Goal: Information Seeking & Learning: Check status

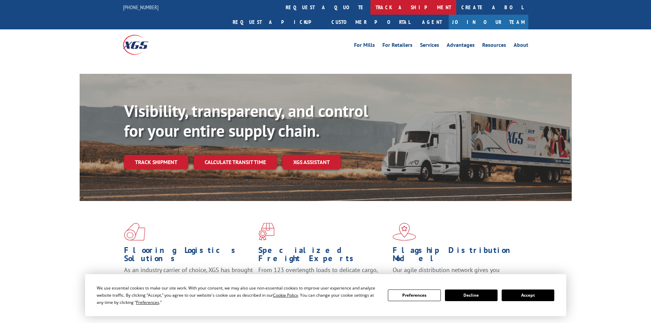
click at [370, 9] on link "track a shipment" at bounding box center [413, 7] width 86 height 15
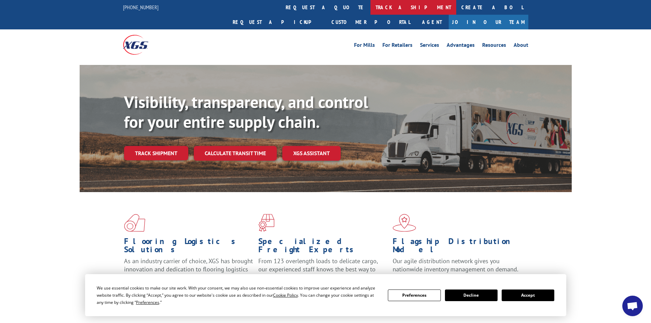
click at [370, 4] on link "track a shipment" at bounding box center [413, 7] width 86 height 15
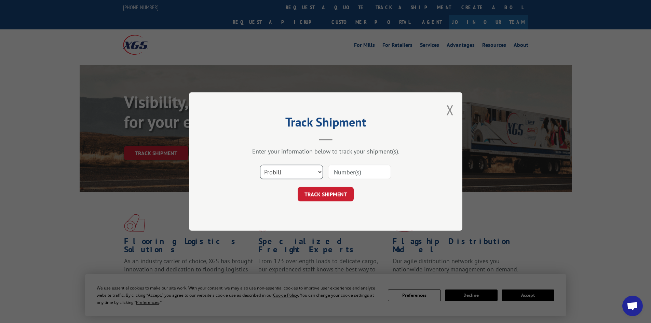
click at [282, 172] on select "Select category... Probill BOL PO" at bounding box center [291, 172] width 63 height 14
select select "bol"
click at [260, 165] on select "Select category... Probill BOL PO" at bounding box center [291, 172] width 63 height 14
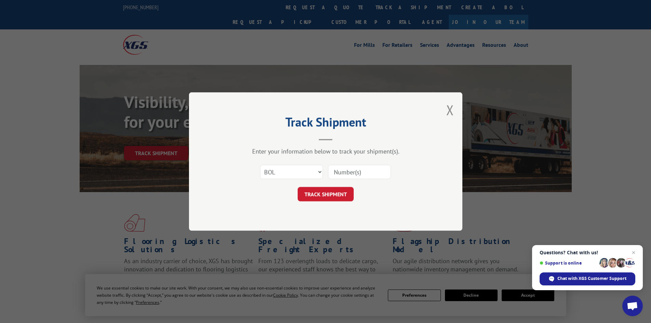
click at [347, 172] on input at bounding box center [359, 172] width 63 height 14
paste input "5206962"
type input "5206962"
click at [333, 196] on button "TRACK SHIPMENT" at bounding box center [326, 194] width 56 height 14
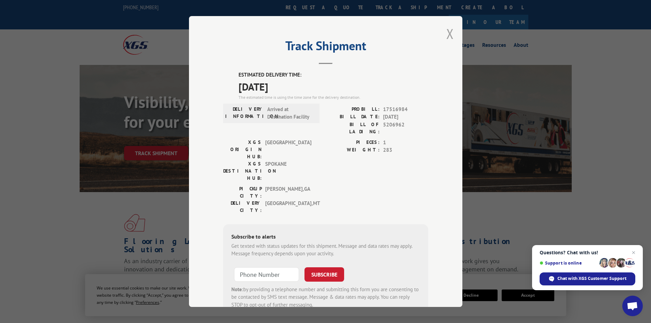
click at [446, 35] on button "Close modal" at bounding box center [450, 34] width 8 height 18
